Goal: Navigation & Orientation: Find specific page/section

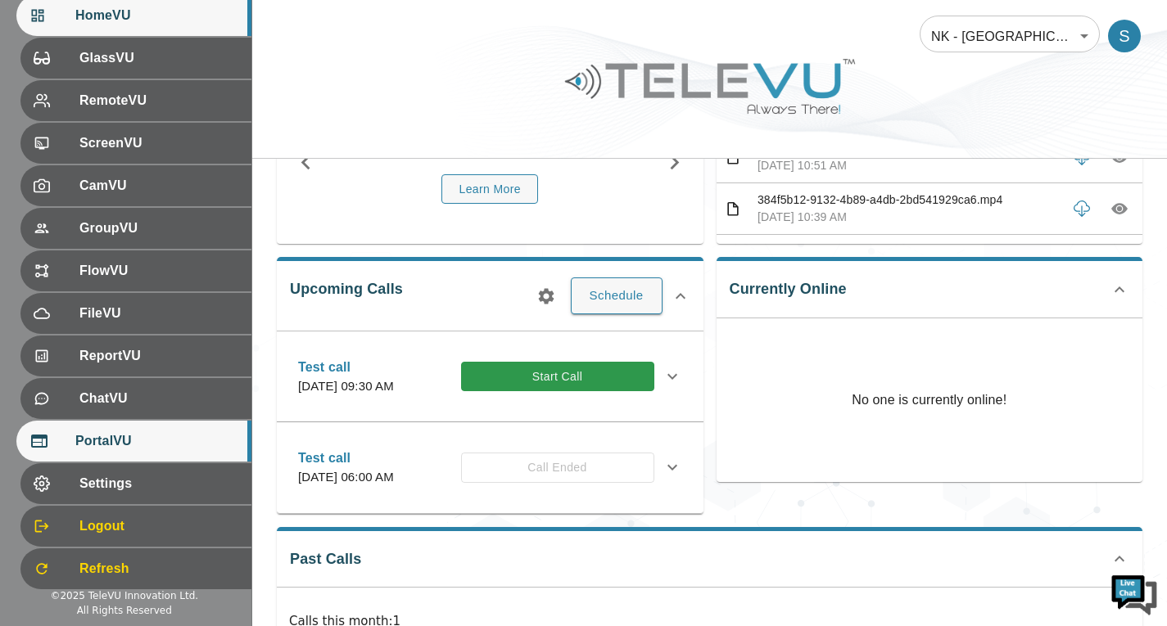
scroll to position [225, 0]
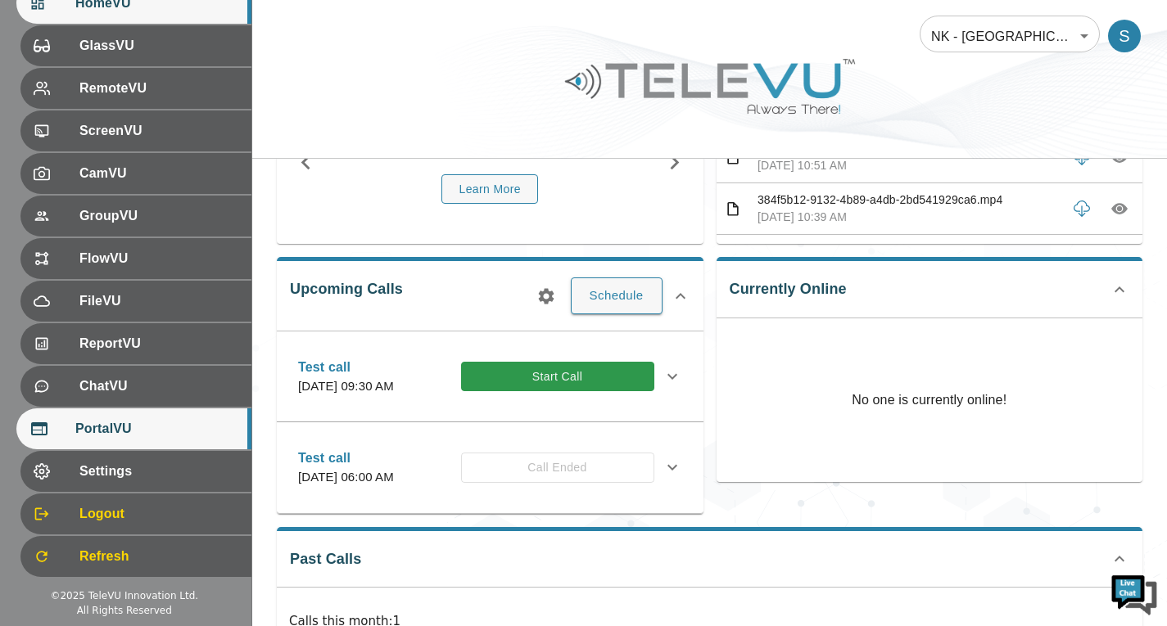
click at [175, 440] on div "PortalVU" at bounding box center [133, 429] width 235 height 41
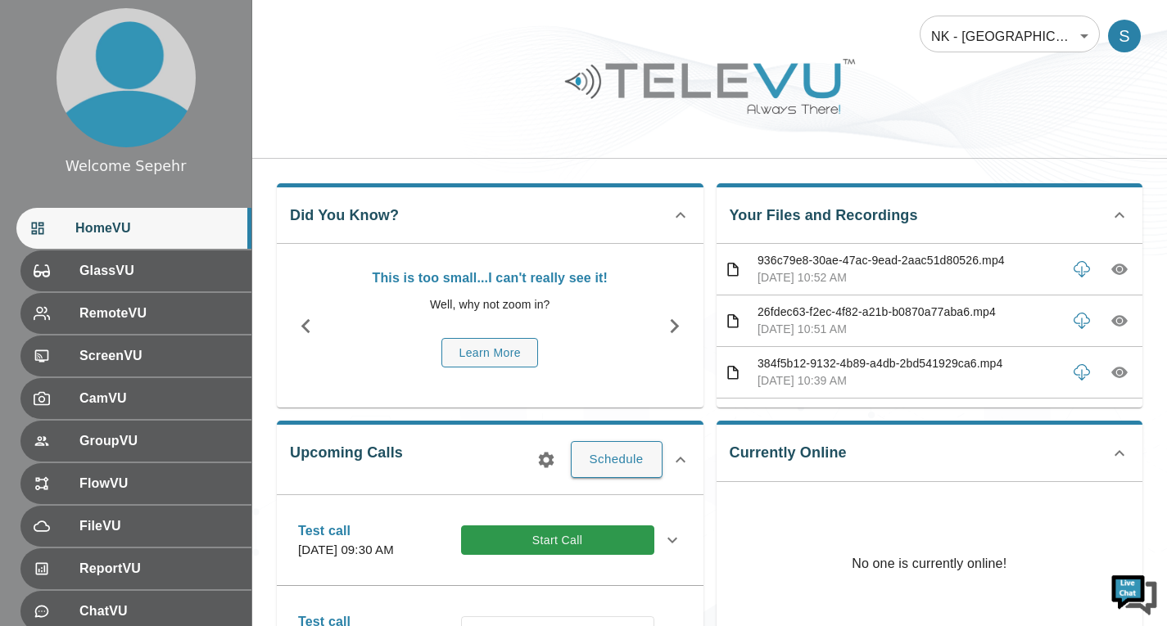
click at [953, 50] on body "Welcome Sepehr HomeVU GlassVU RemoteVU ScreenVU CamVU GroupVU FlowVU FileVU Rep…" at bounding box center [583, 560] width 1167 height 1120
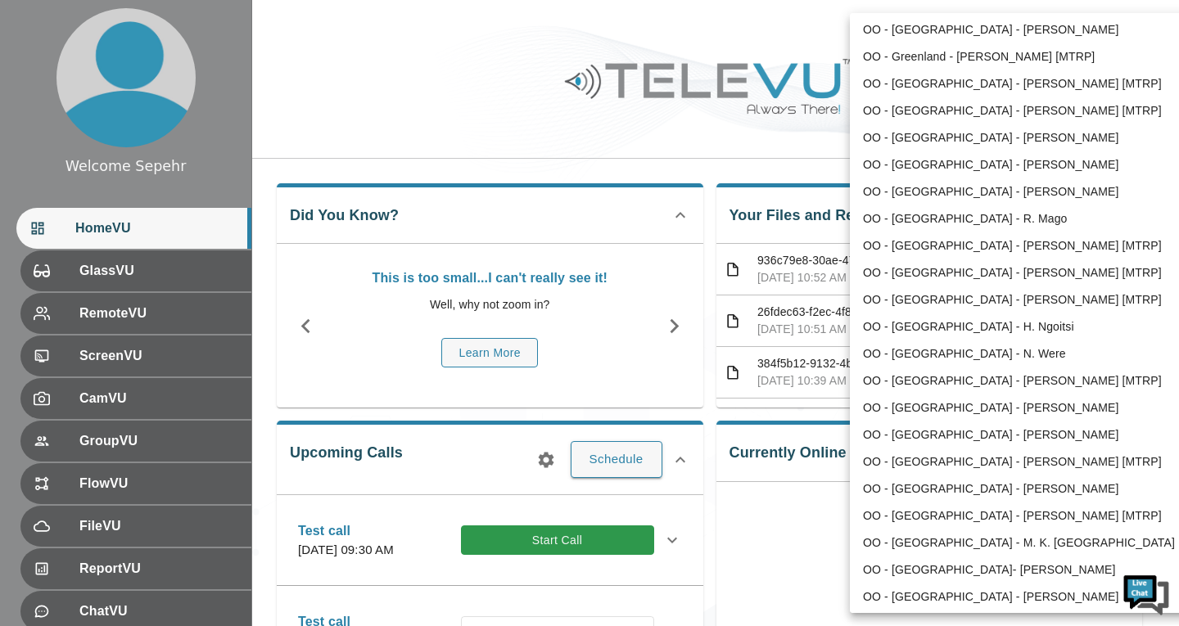
scroll to position [2164, 0]
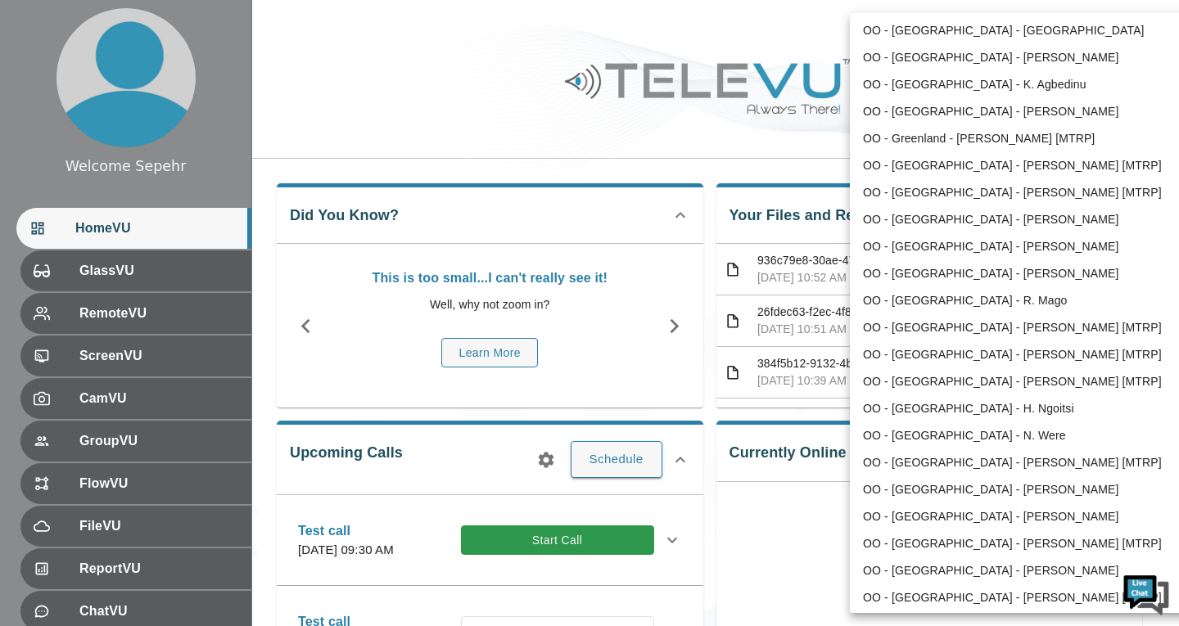
click at [904, 88] on li "OO - Ghana - K. Agbedinu" at bounding box center [1020, 84] width 340 height 27
type input "214"
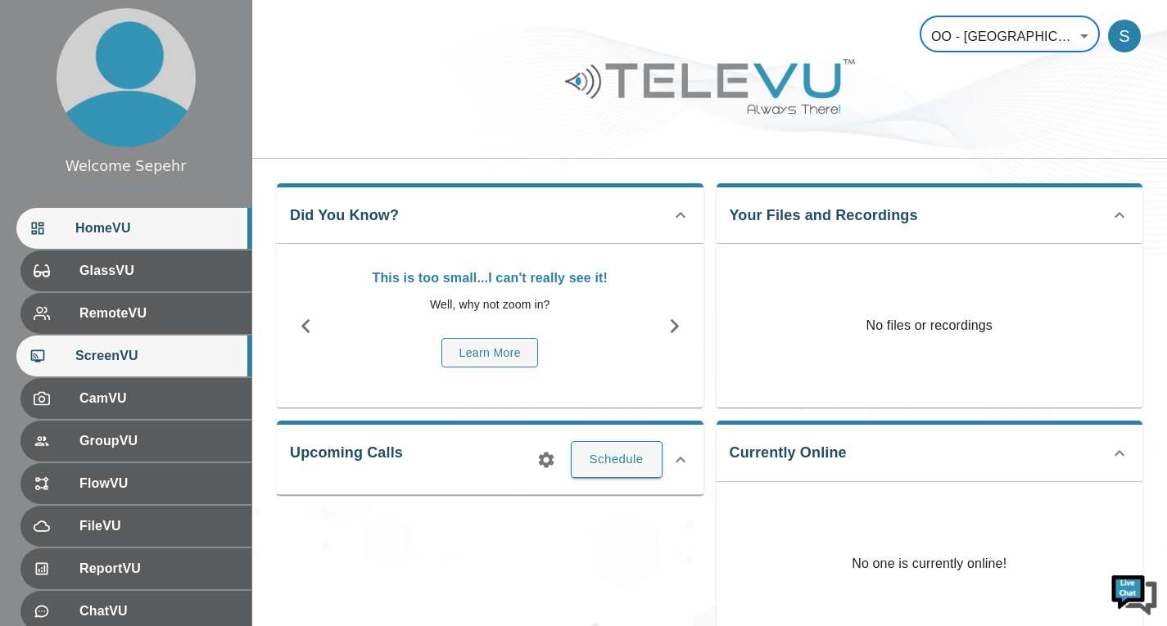
click at [142, 341] on div "ScreenVU" at bounding box center [133, 356] width 235 height 41
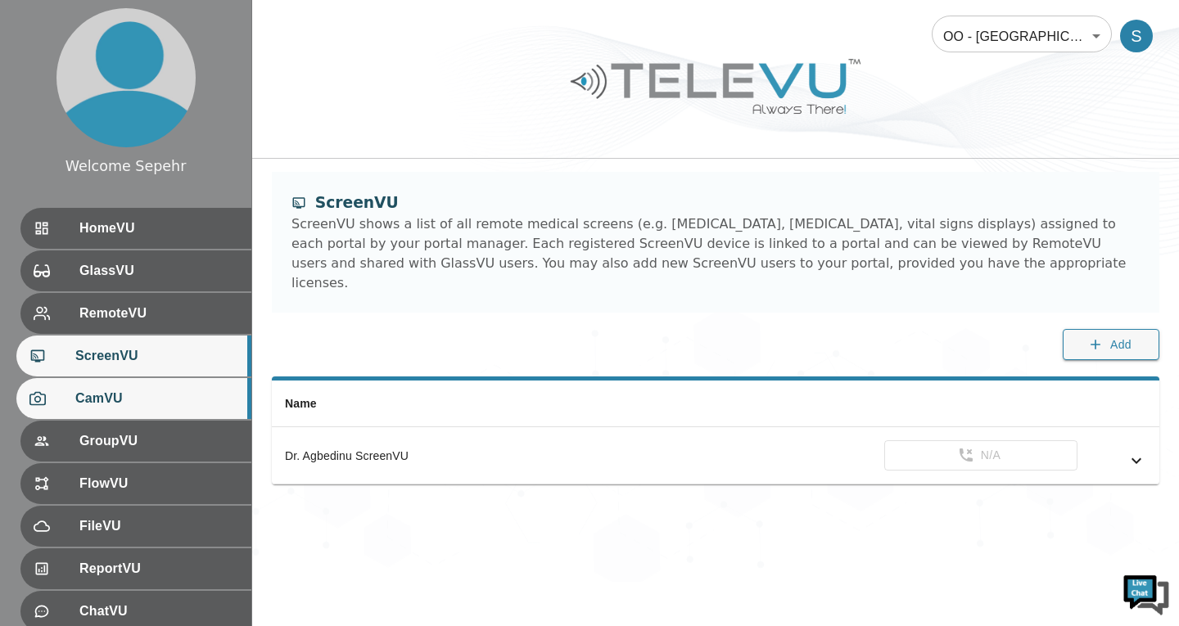
click at [121, 392] on span "CamVU" at bounding box center [156, 399] width 163 height 20
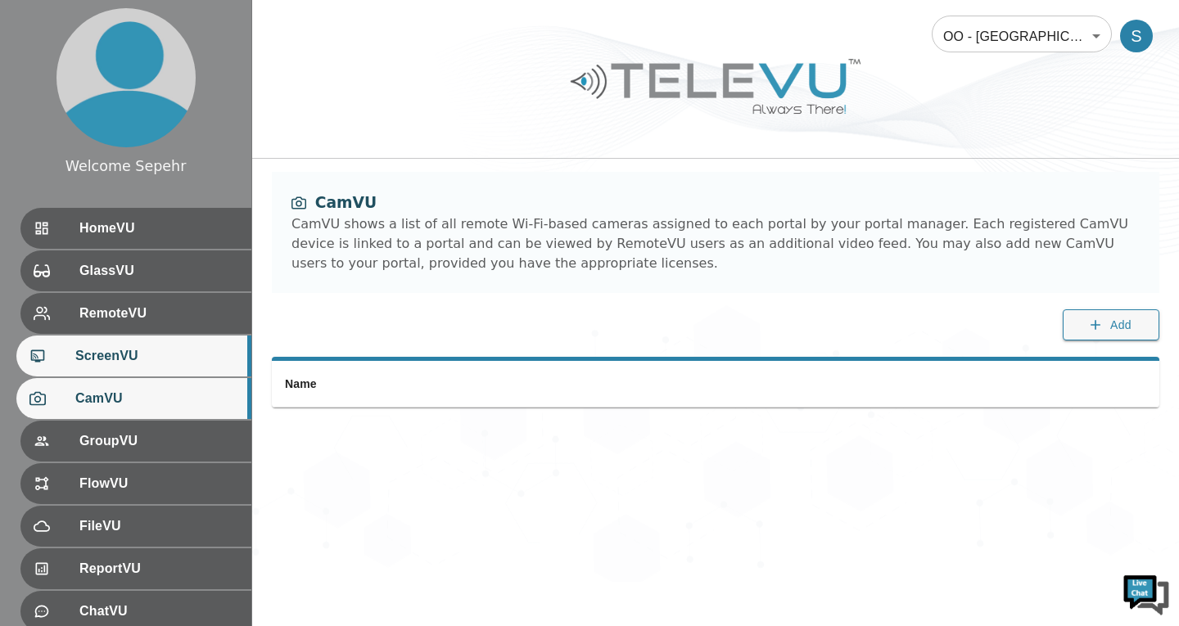
click at [156, 352] on span "ScreenVU" at bounding box center [156, 356] width 163 height 20
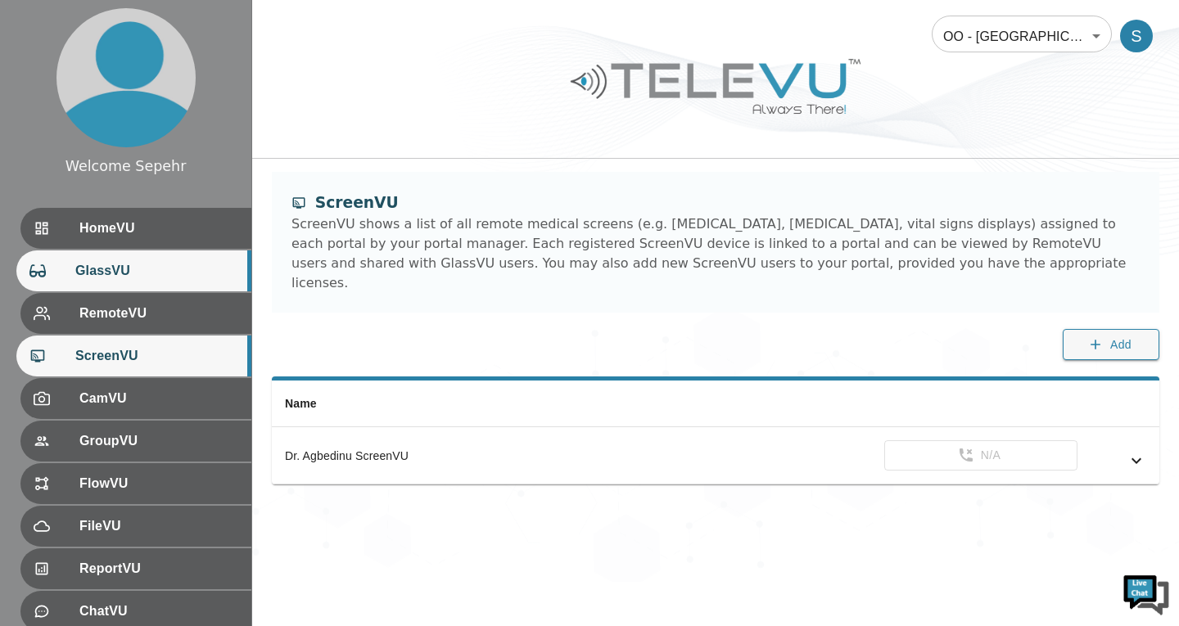
click at [161, 288] on div "GlassVU" at bounding box center [133, 271] width 235 height 41
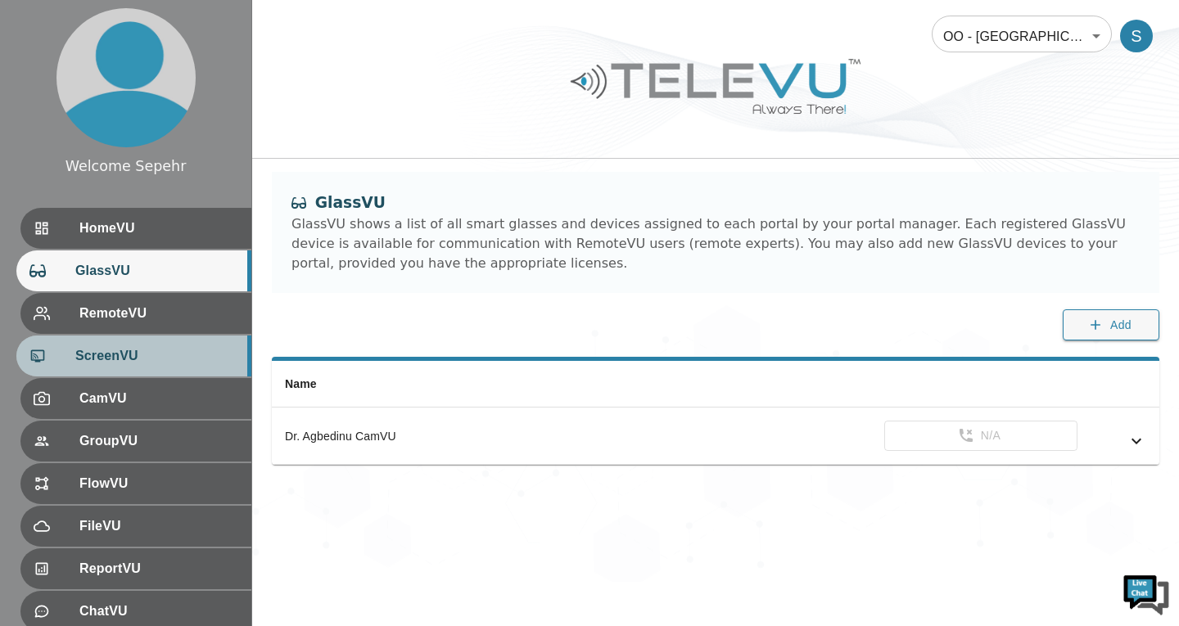
click at [174, 344] on div "ScreenVU" at bounding box center [133, 356] width 235 height 41
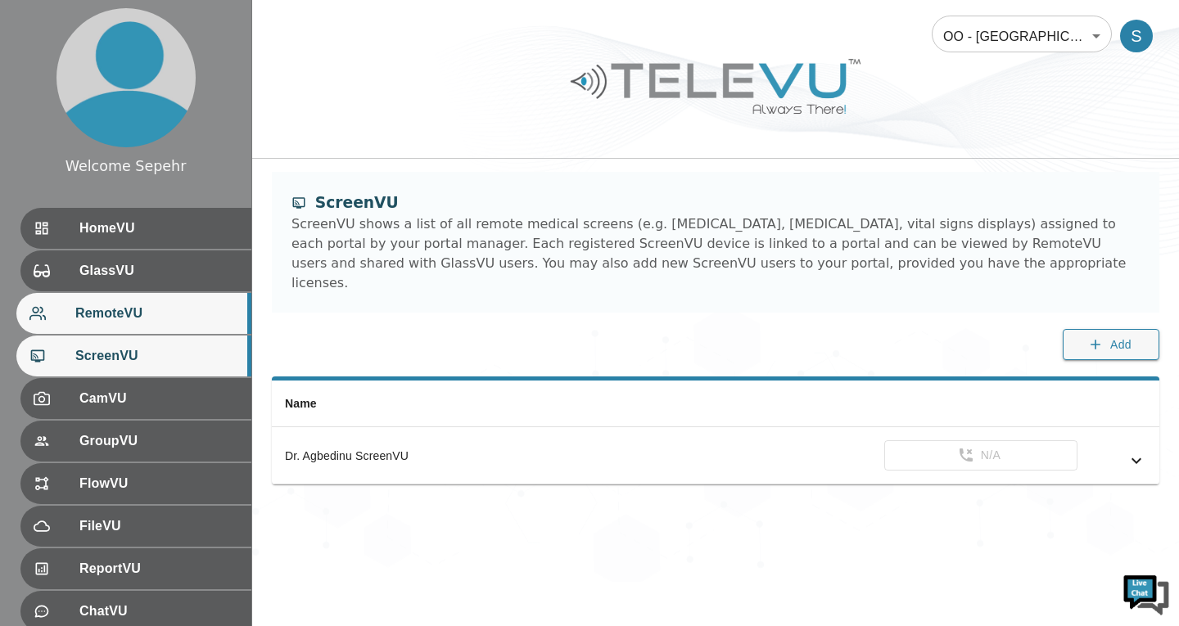
click at [178, 316] on span "RemoteVU" at bounding box center [156, 314] width 163 height 20
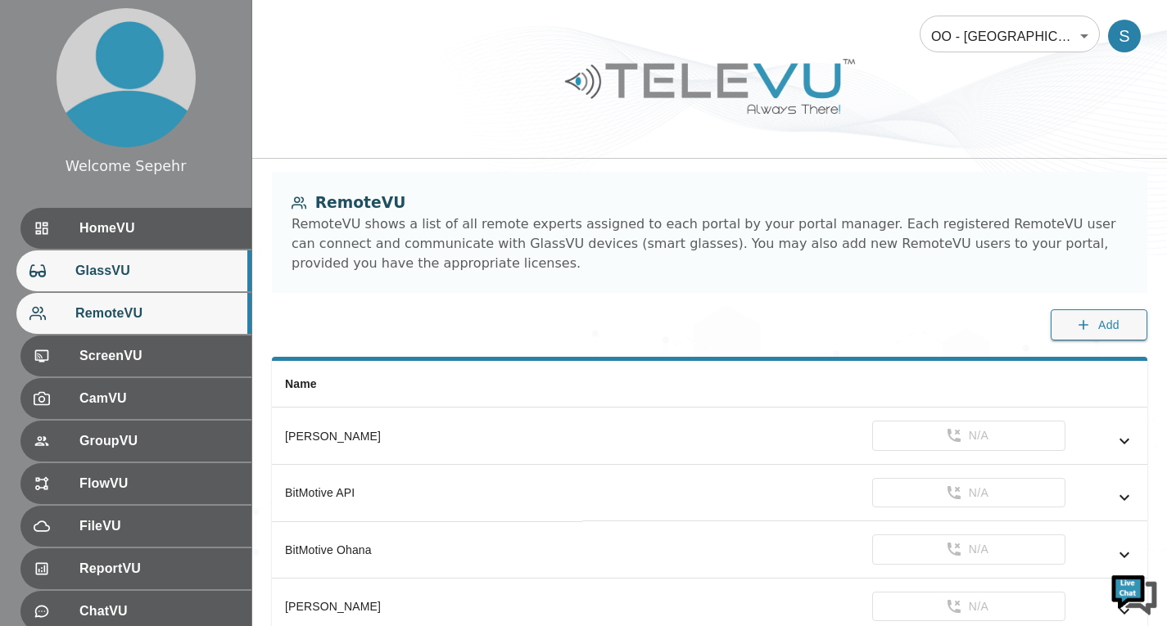
click at [161, 280] on span "GlassVU" at bounding box center [156, 271] width 163 height 20
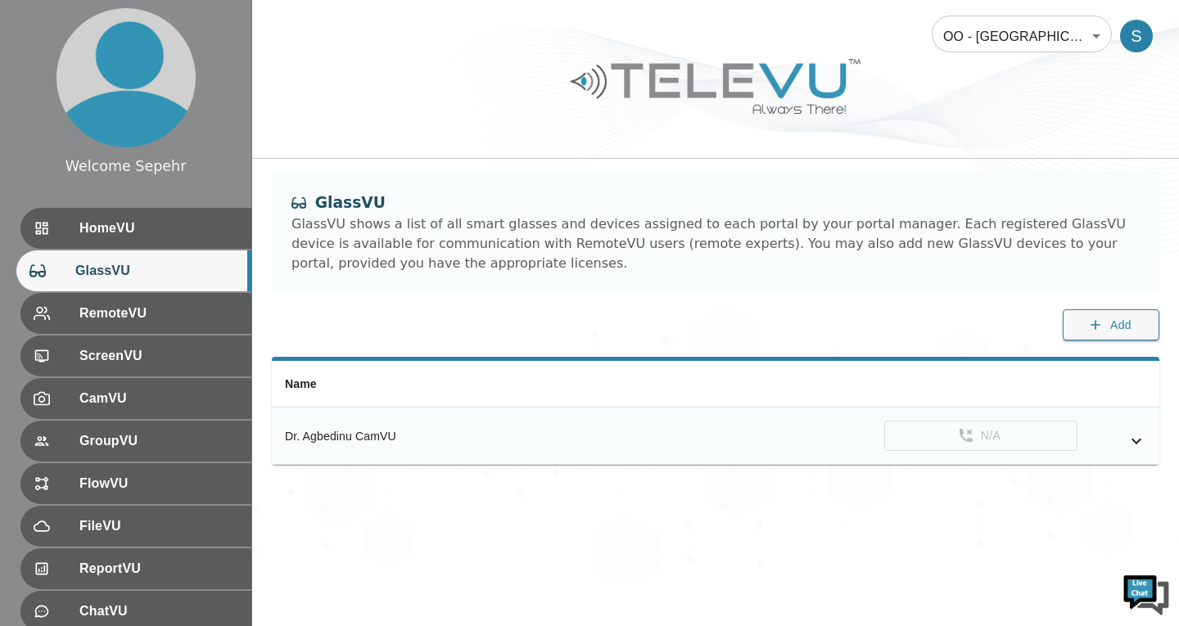
click at [1136, 447] on icon "simple table" at bounding box center [1137, 441] width 20 height 20
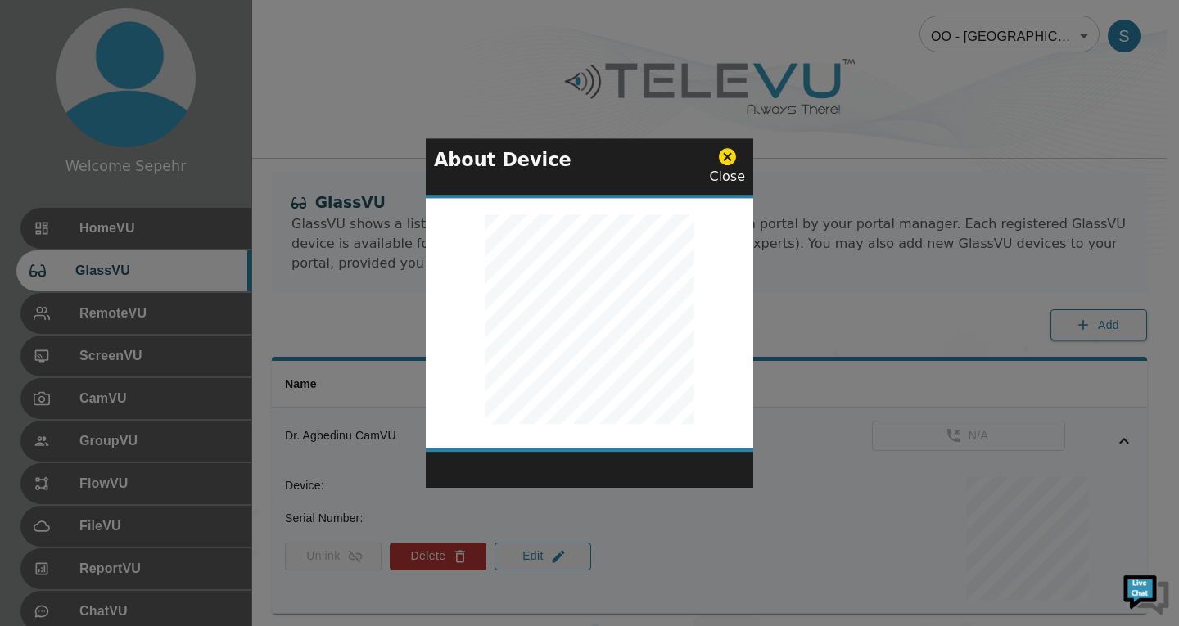
click at [719, 156] on icon at bounding box center [727, 157] width 20 height 20
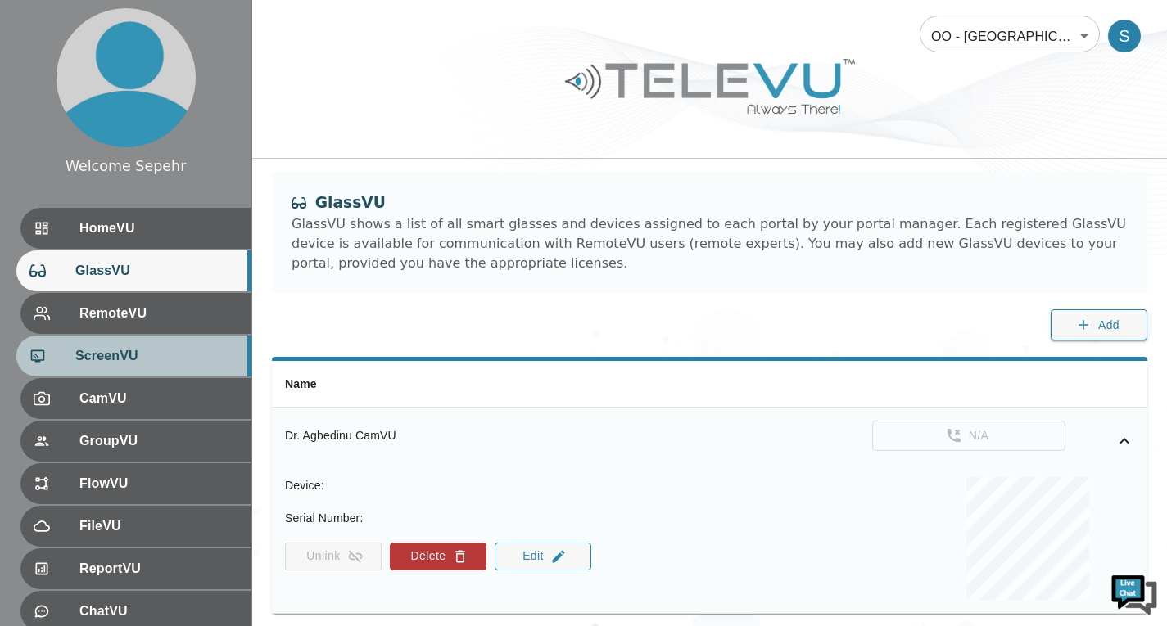
click at [120, 346] on div "ScreenVU" at bounding box center [133, 356] width 235 height 41
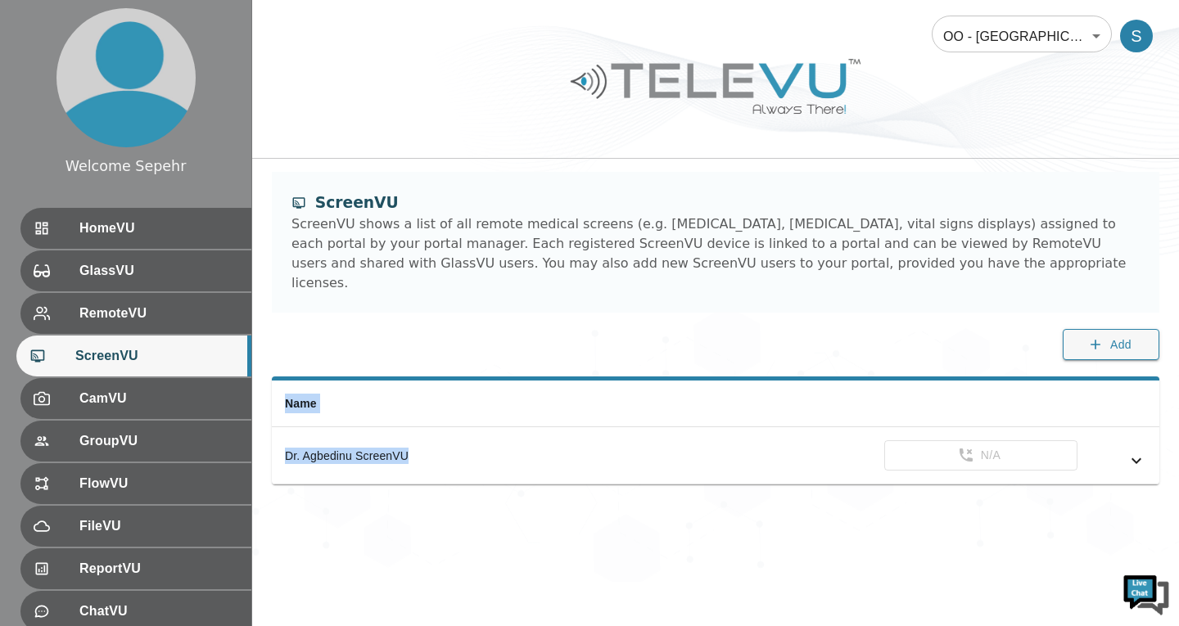
drag, startPoint x: 427, startPoint y: 421, endPoint x: 267, endPoint y: 397, distance: 162.2
click at [267, 397] on div "Name Dr. Agbedinu ScreenVU N/A" at bounding box center [715, 441] width 927 height 128
copy table "Name Dr. Agbedinu ScreenVU"
click at [785, 308] on div "ScreenVU ScreenVU shows a list of all remote medical screens (e.g. fluoroscopy,…" at bounding box center [715, 275] width 927 height 206
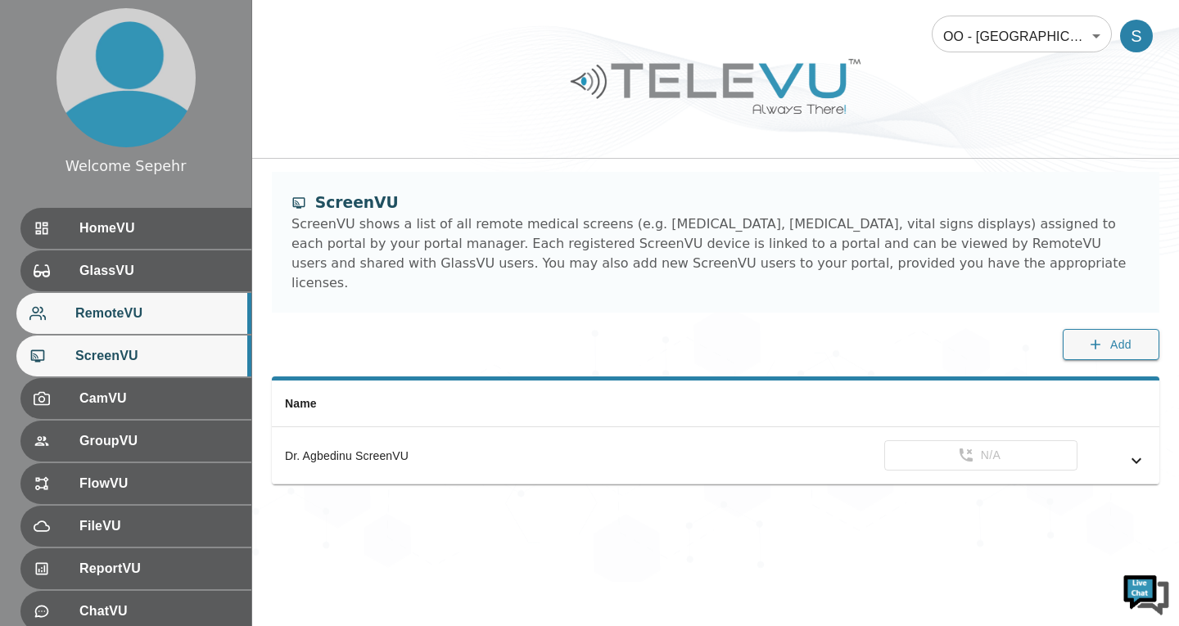
click at [221, 322] on span "RemoteVU" at bounding box center [156, 314] width 163 height 20
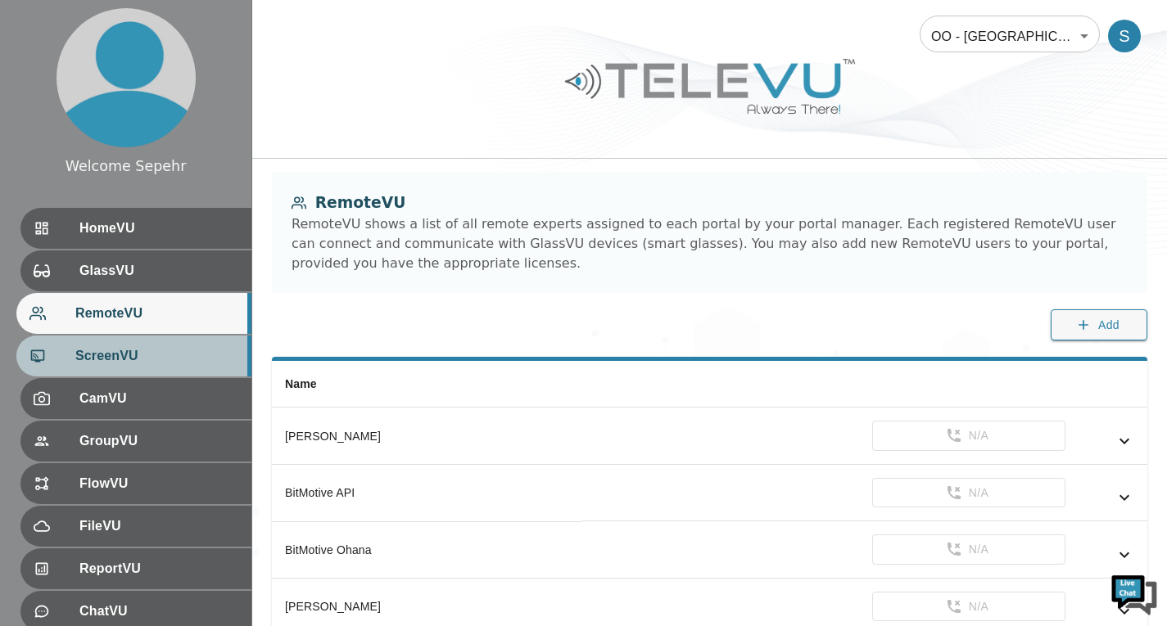
click at [208, 355] on span "ScreenVU" at bounding box center [156, 356] width 163 height 20
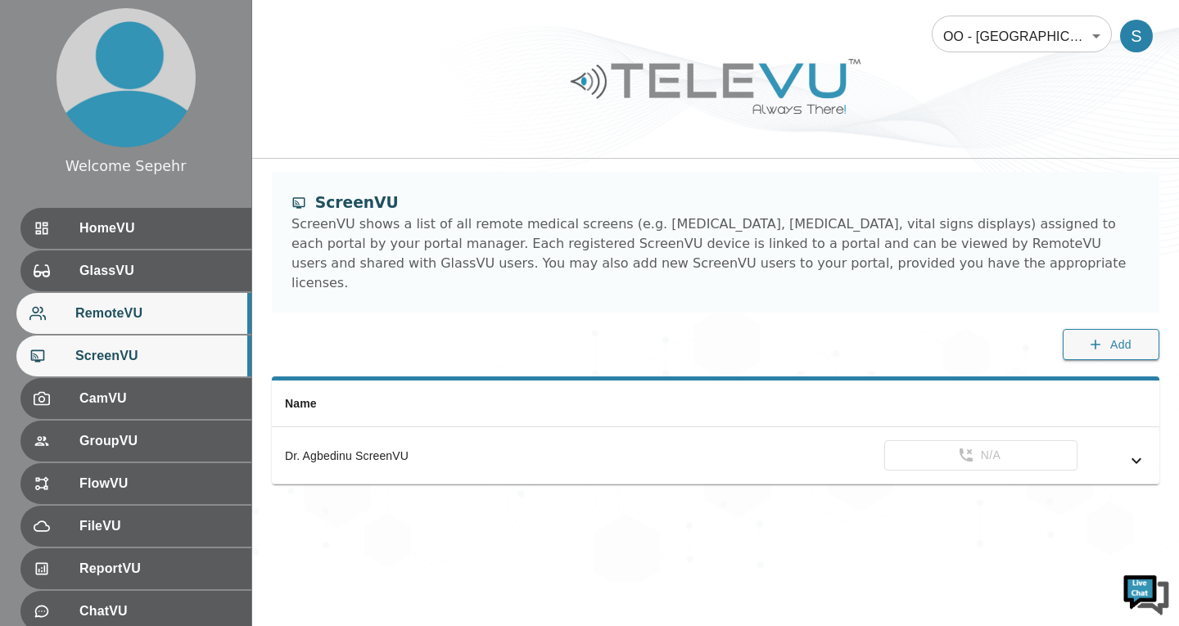
click at [124, 302] on div "RemoteVU" at bounding box center [133, 313] width 235 height 41
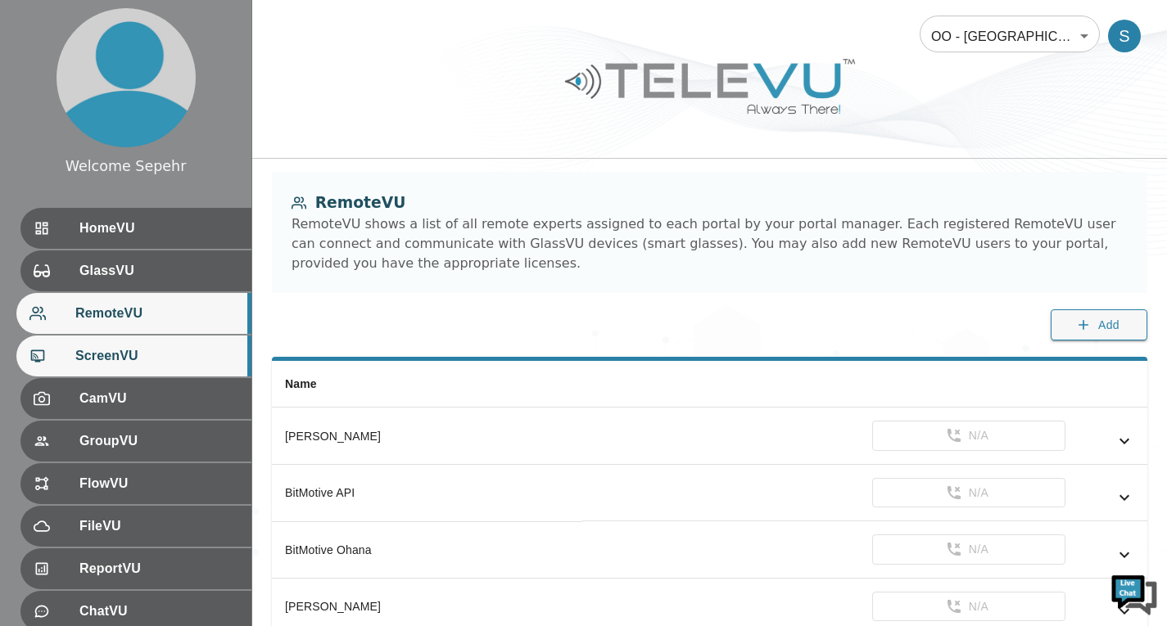
click at [116, 353] on span "ScreenVU" at bounding box center [156, 356] width 163 height 20
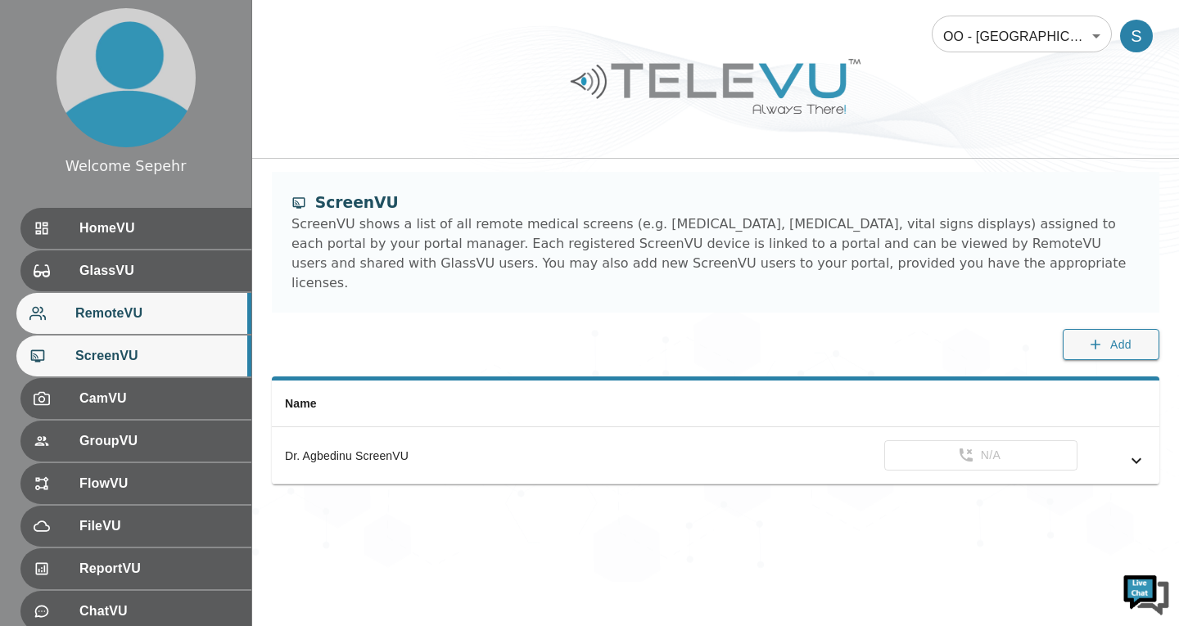
click at [194, 327] on div "RemoteVU" at bounding box center [133, 313] width 235 height 41
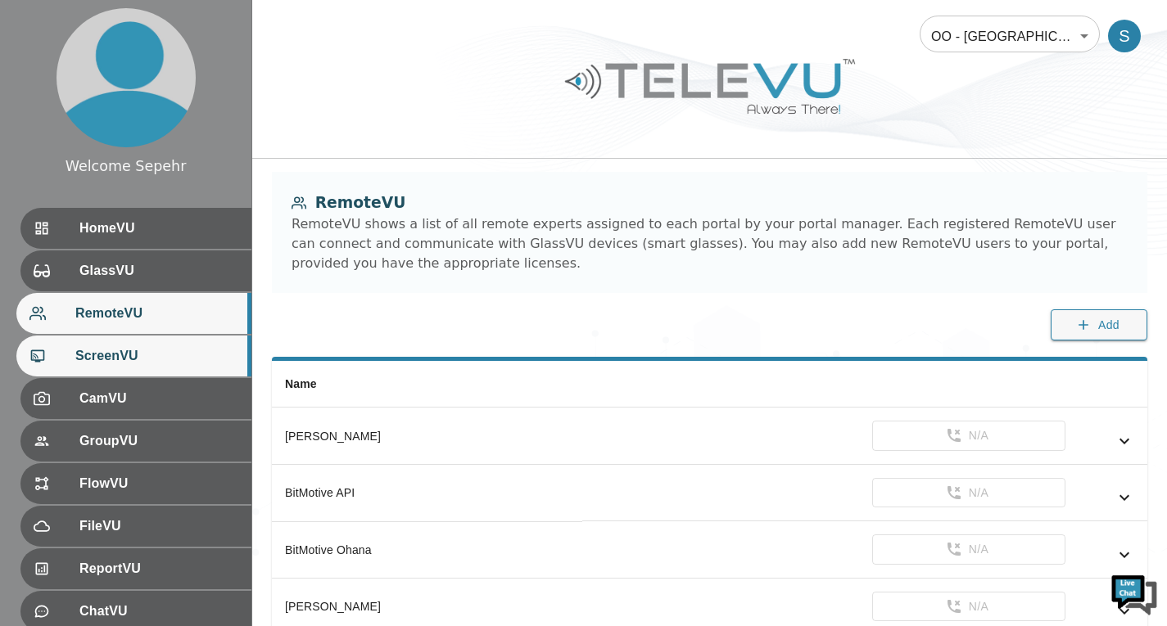
click at [190, 353] on span "ScreenVU" at bounding box center [156, 356] width 163 height 20
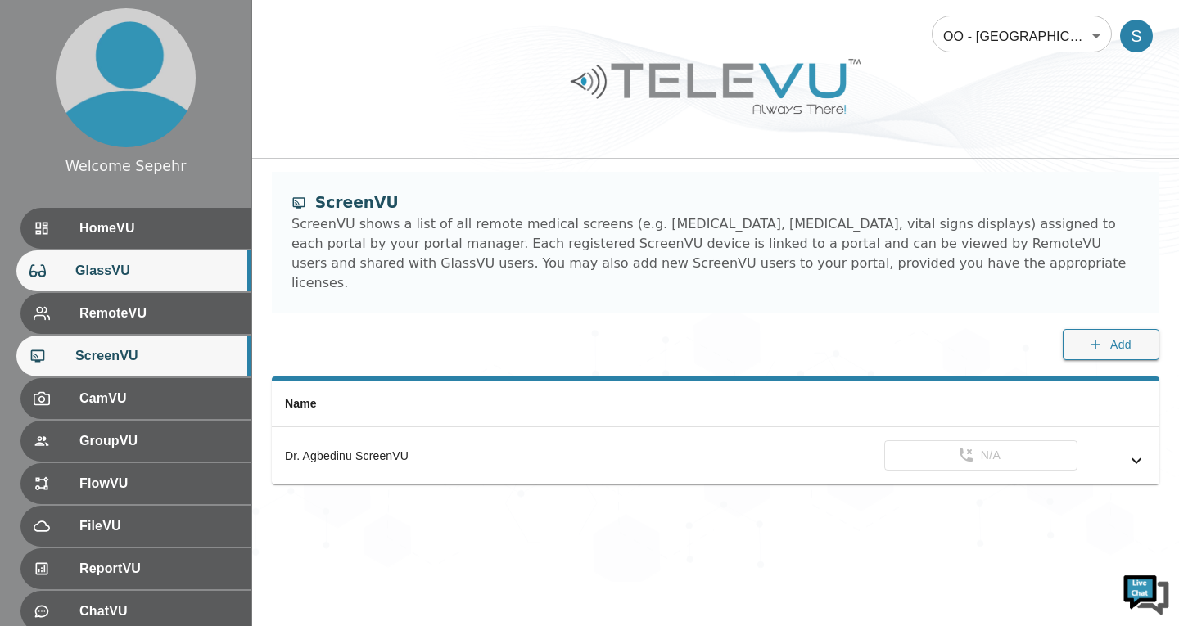
click at [209, 284] on div "GlassVU" at bounding box center [133, 271] width 235 height 41
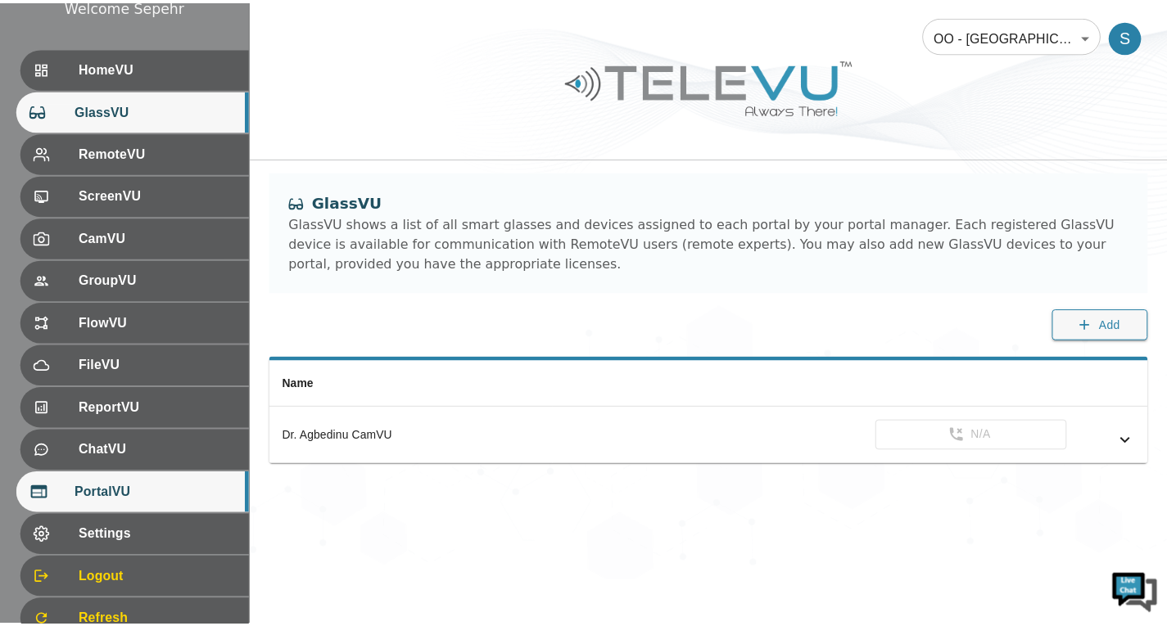
scroll to position [164, 0]
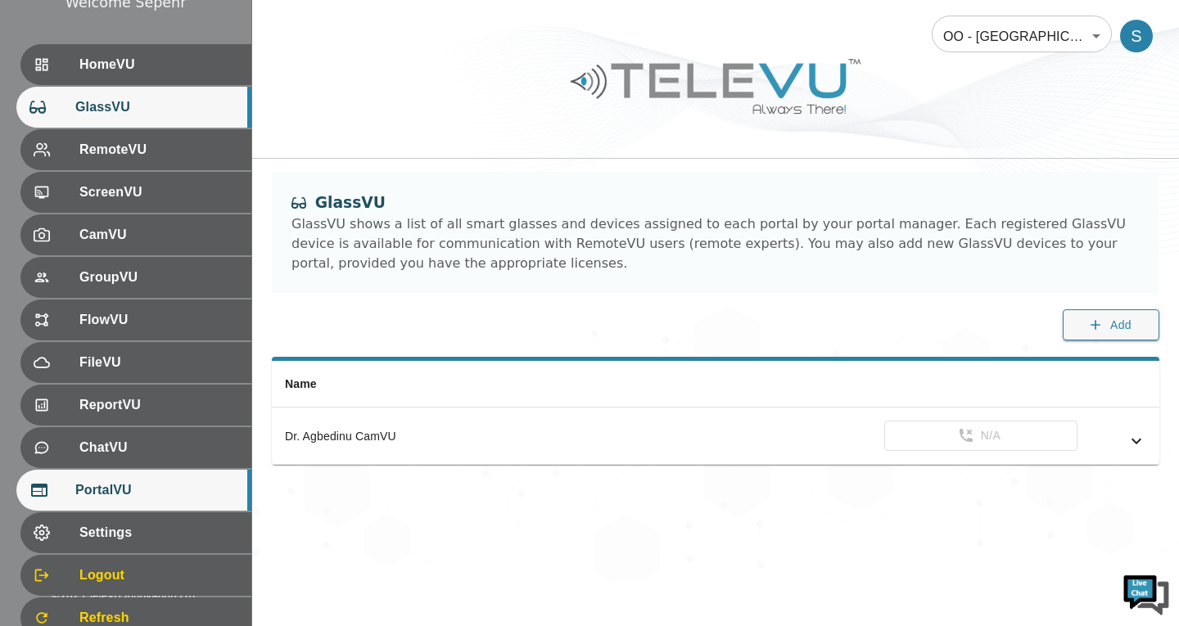
click at [168, 490] on span "PortalVU" at bounding box center [156, 491] width 163 height 20
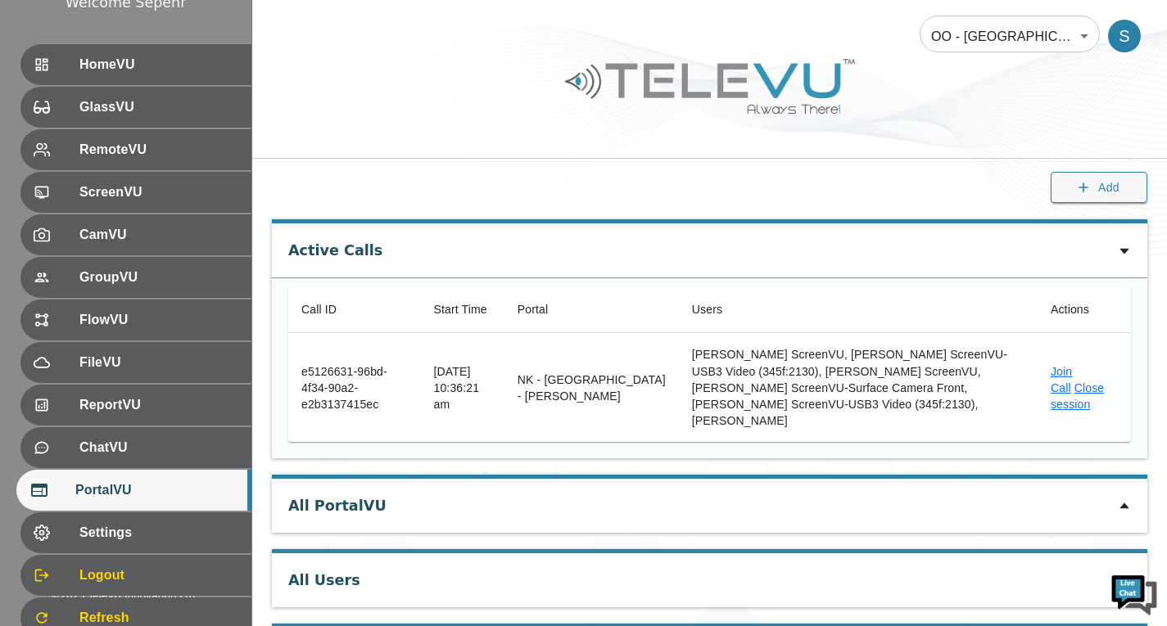
scroll to position [82, 0]
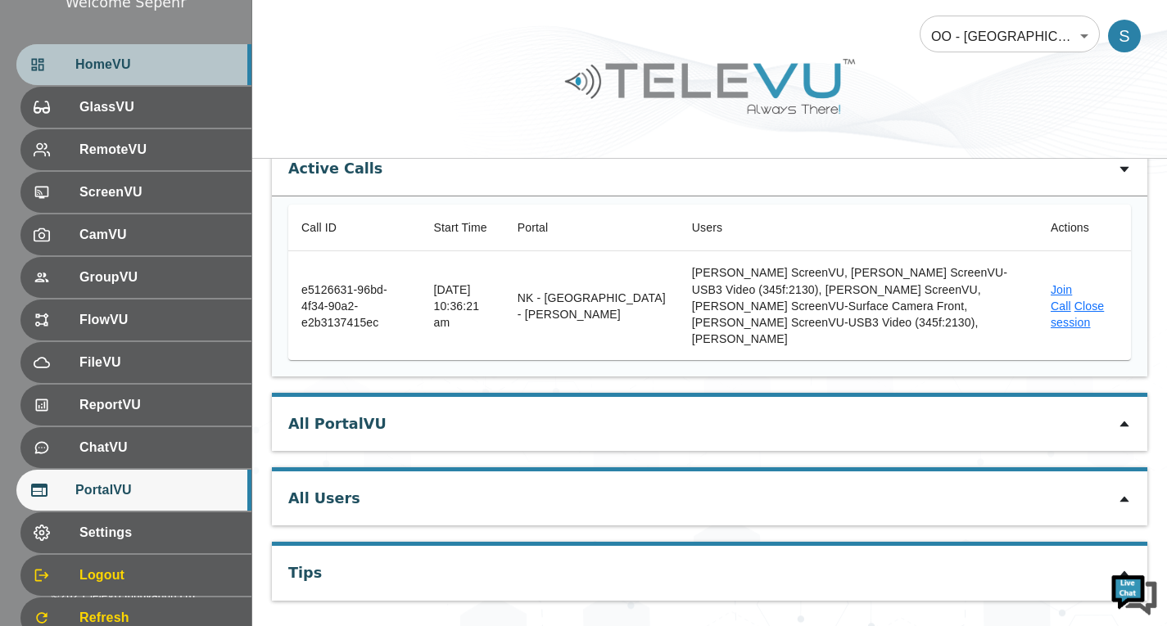
click at [165, 73] on span "HomeVU" at bounding box center [156, 65] width 163 height 20
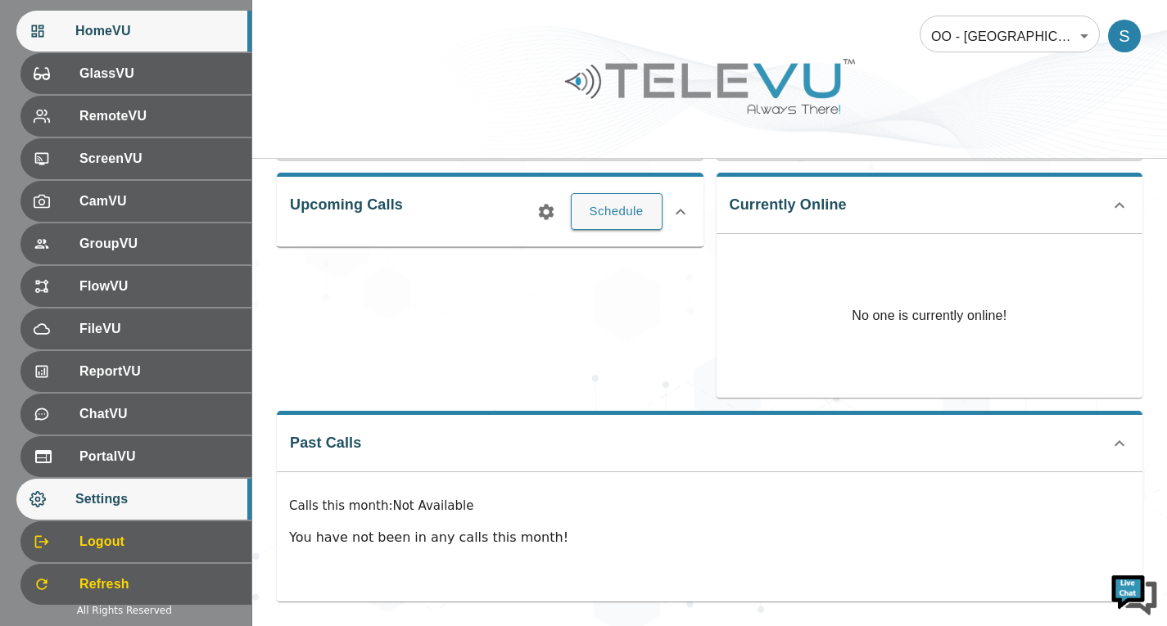
scroll to position [225, 0]
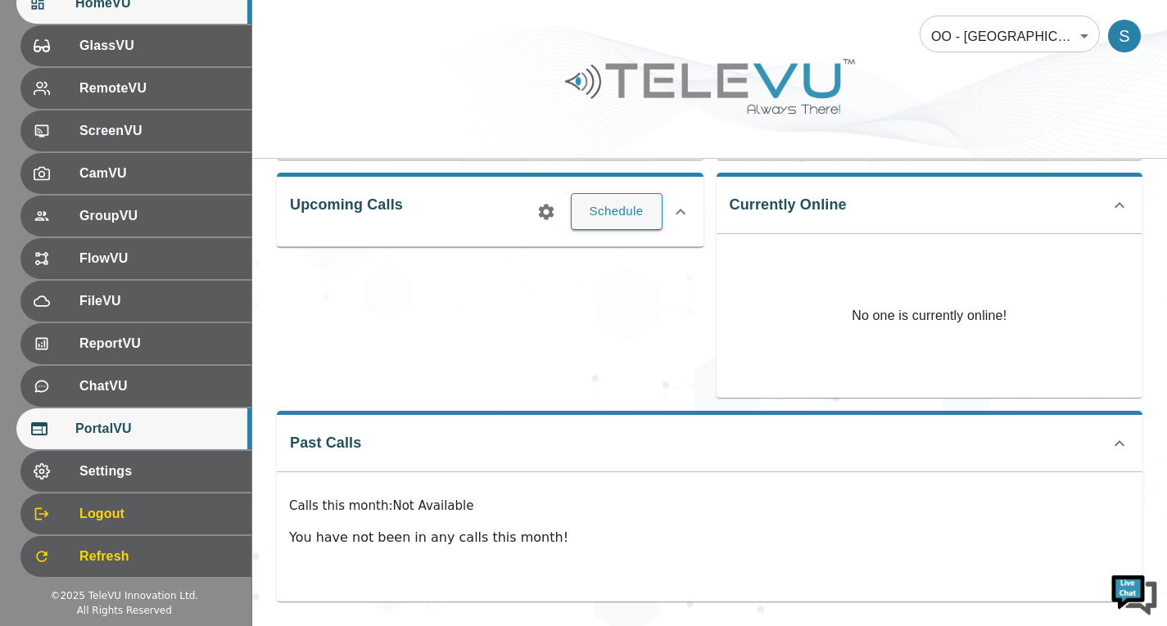
click at [176, 439] on div "PortalVU" at bounding box center [133, 429] width 235 height 41
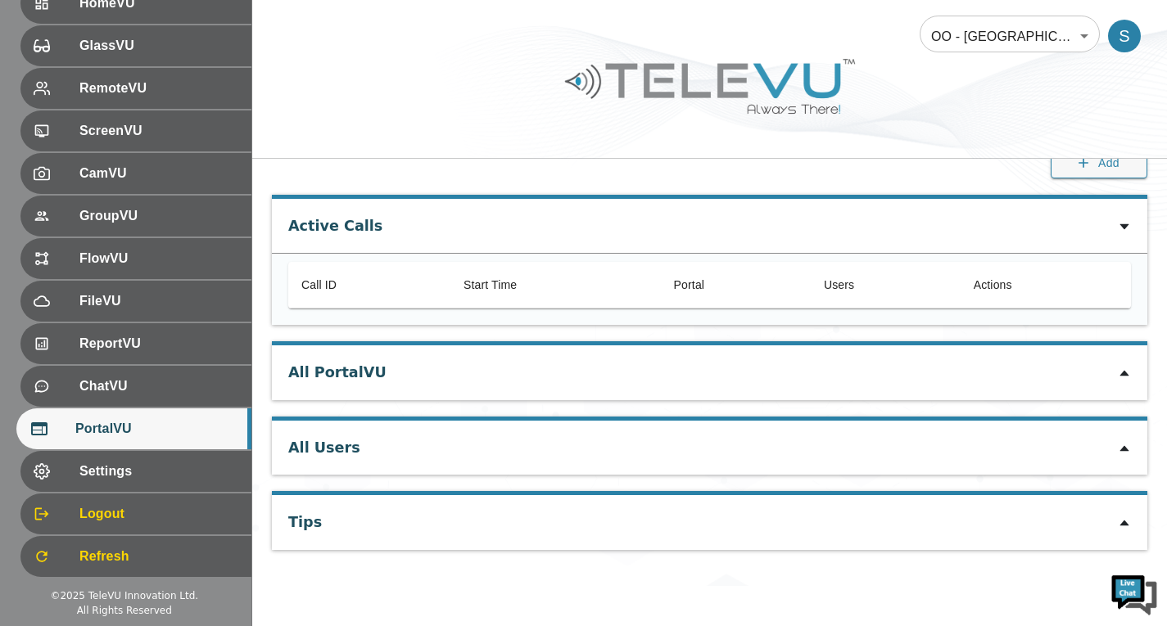
scroll to position [117, 0]
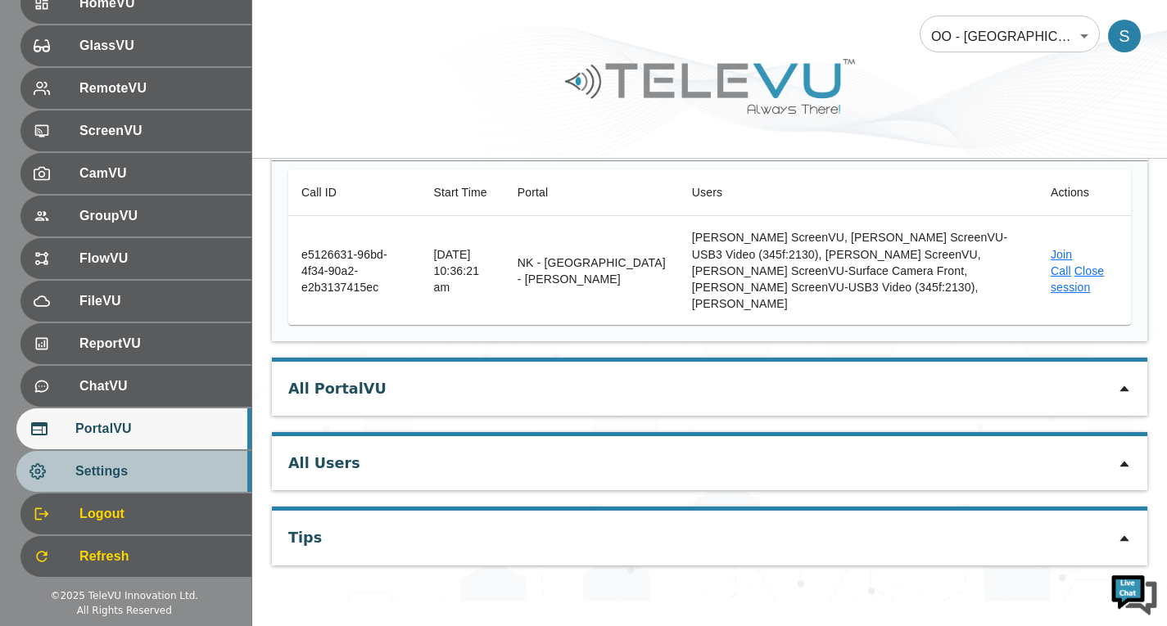
click at [181, 459] on div "Settings" at bounding box center [133, 471] width 235 height 41
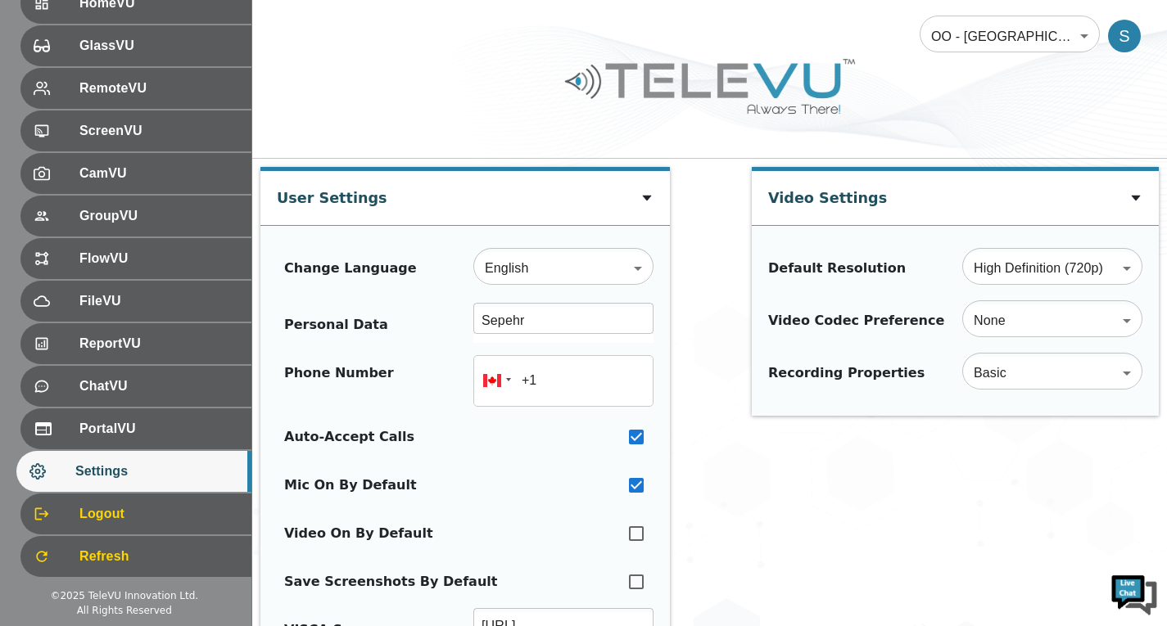
type input "+16475728001"
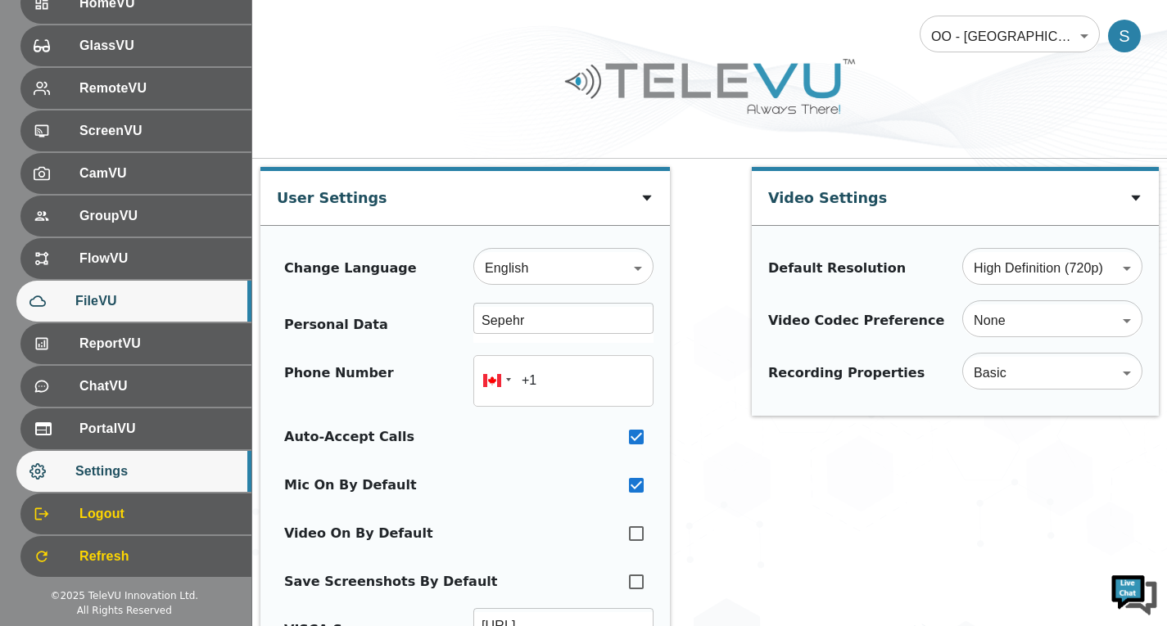
click at [152, 312] on div "FileVU" at bounding box center [133, 301] width 235 height 41
